Goal: Transaction & Acquisition: Purchase product/service

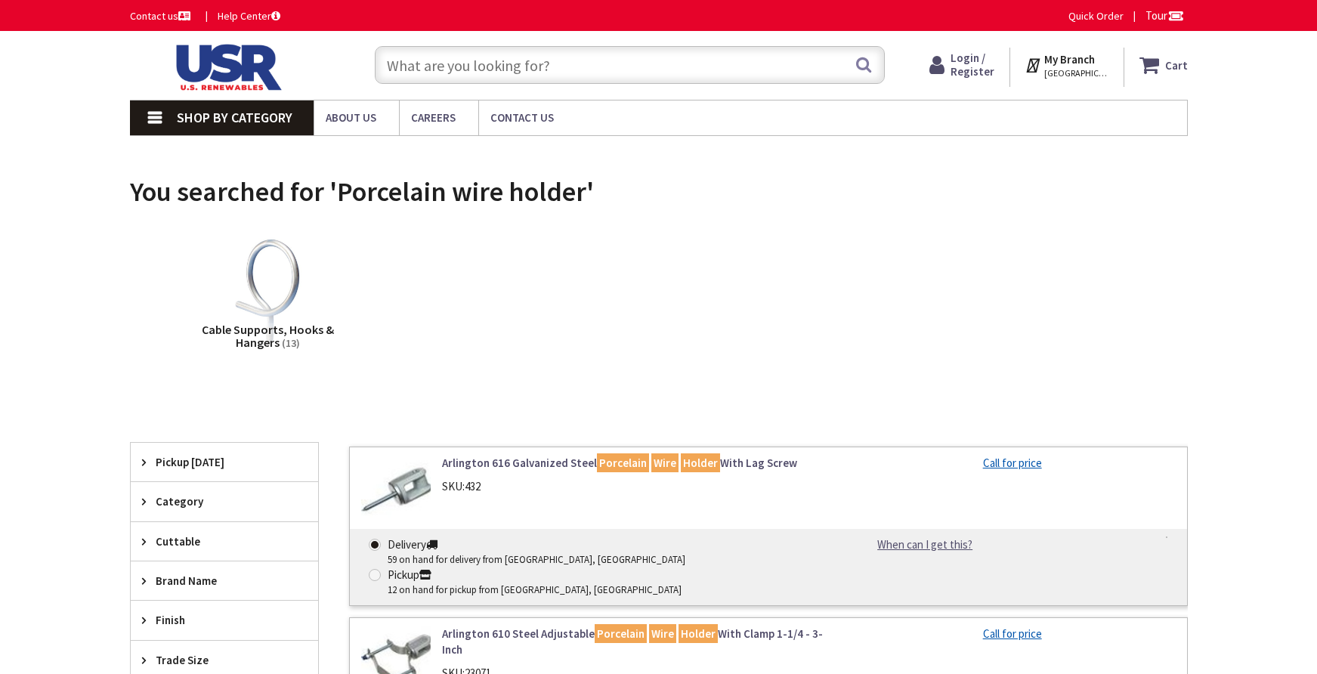
type input "[GEOGRAPHIC_DATA], [STREET_ADDRESS][PERSON_NAME]"
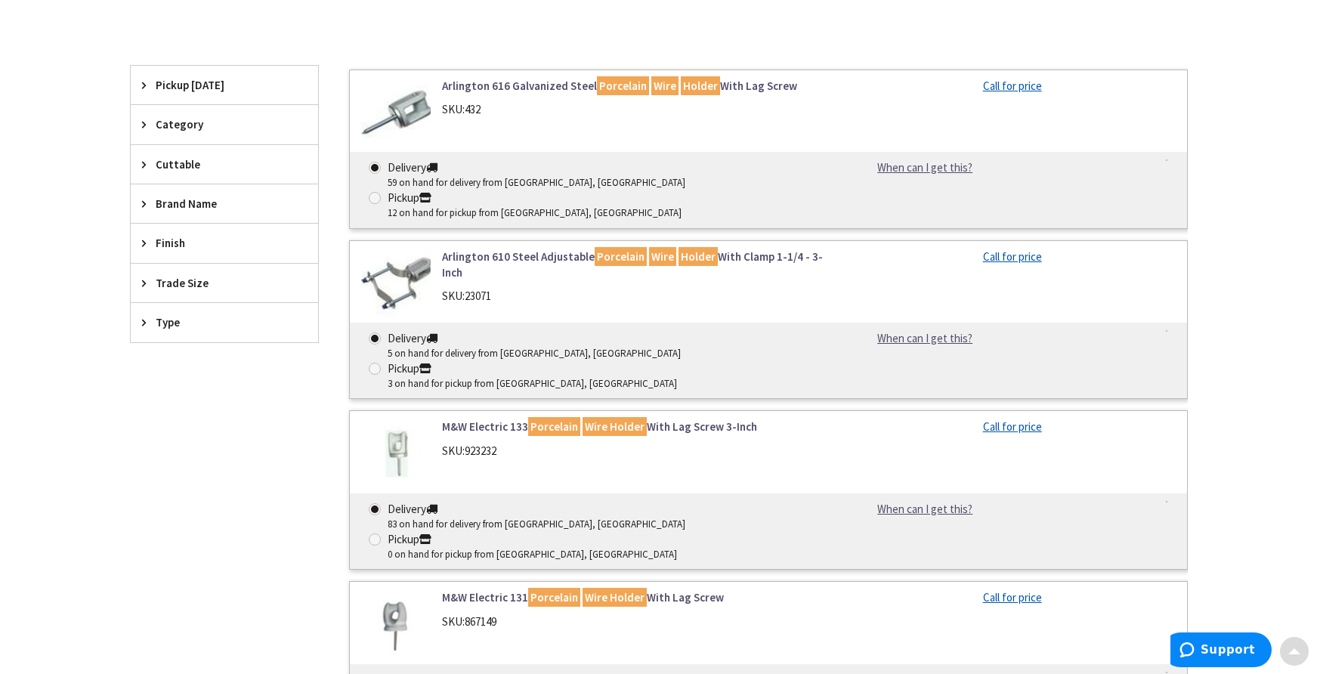
scroll to position [378, 0]
click at [676, 418] on link "M&W Electric 133 Porcelain Wire Holder With Lag Screw 3-Inch" at bounding box center [634, 426] width 385 height 16
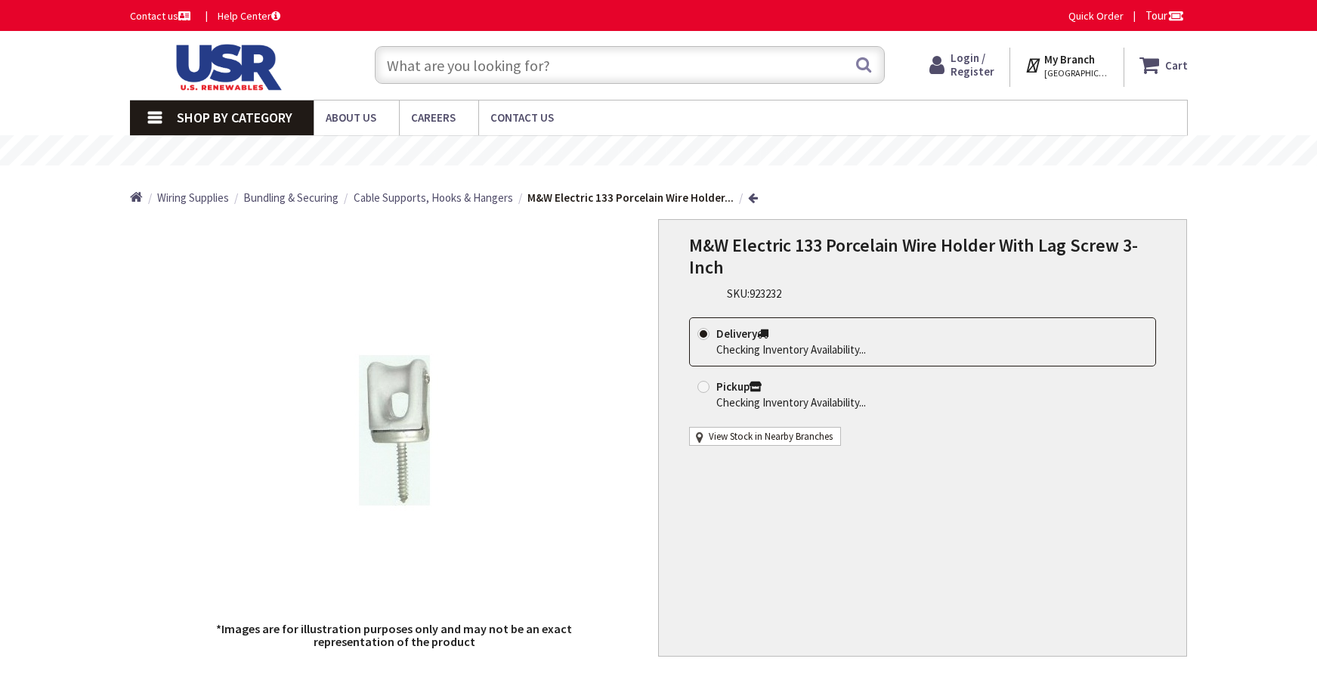
type input "[GEOGRAPHIC_DATA], [STREET_ADDRESS][PERSON_NAME]"
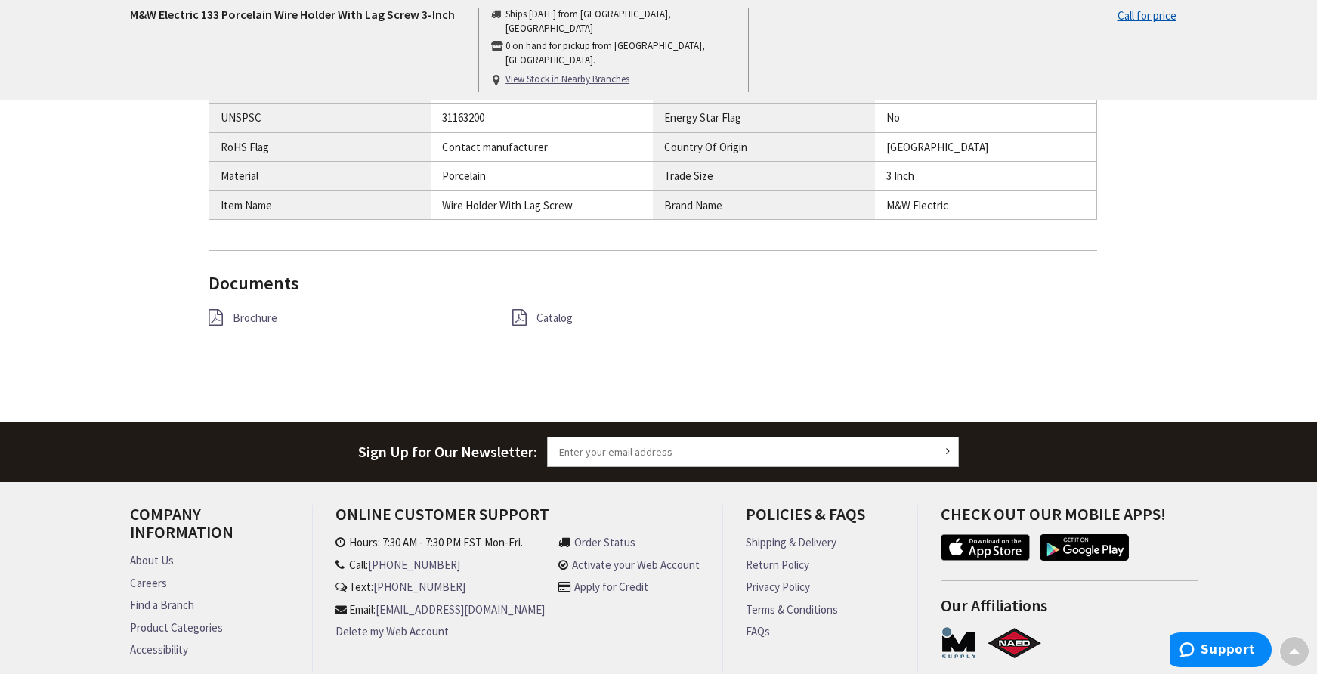
scroll to position [831, 0]
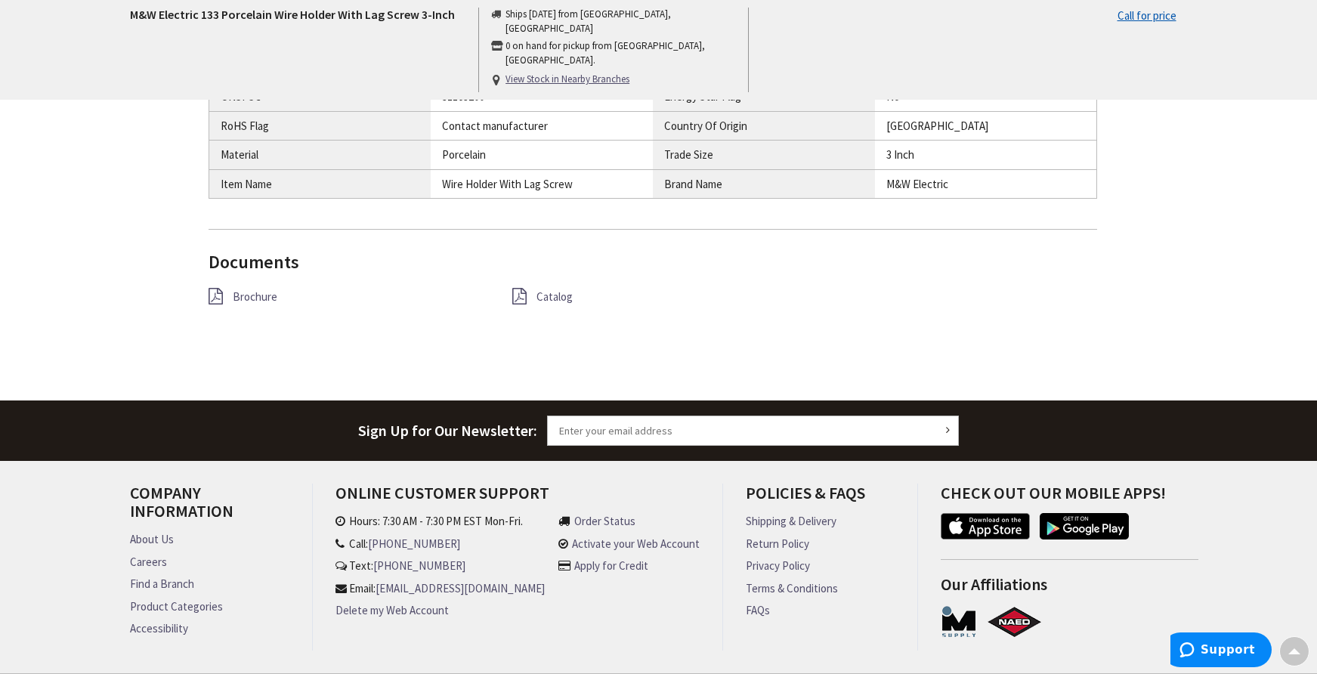
click at [558, 296] on span "Catalog" at bounding box center [555, 296] width 36 height 14
click at [256, 295] on span "Brochure" at bounding box center [255, 296] width 45 height 14
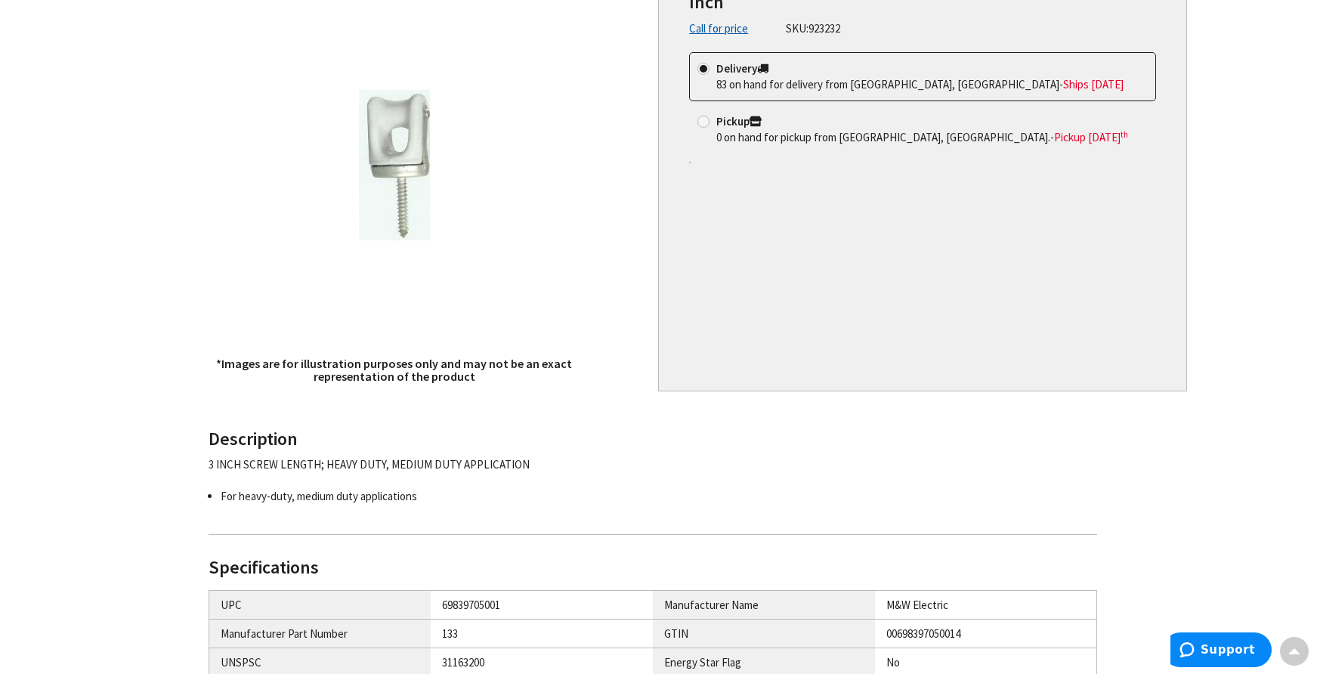
scroll to position [0, 0]
